Goal: Task Accomplishment & Management: Use online tool/utility

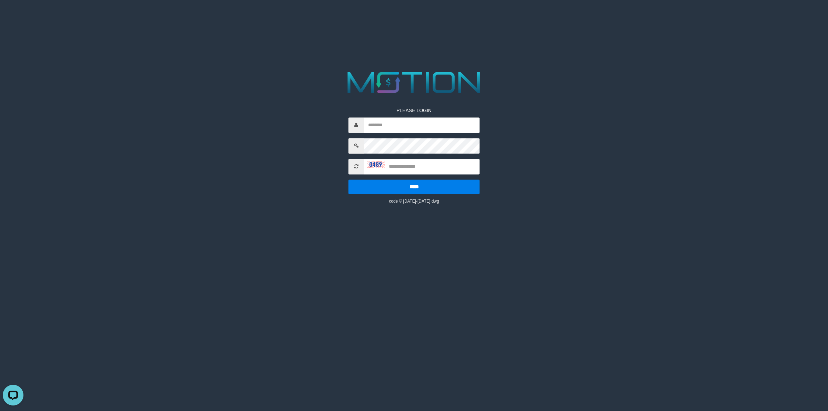
click at [658, 17] on html "PLEASE LOGIN ***** code © [DATE]-[DATE] dwg" at bounding box center [414, 8] width 828 height 17
click at [574, 17] on html "PLEASE LOGIN ***** code © [DATE]-[DATE] dwg" at bounding box center [414, 8] width 828 height 17
click at [192, 17] on html "PLEASE LOGIN ***** code © [DATE]-[DATE] dwg" at bounding box center [414, 8] width 828 height 17
